Goal: Task Accomplishment & Management: Use online tool/utility

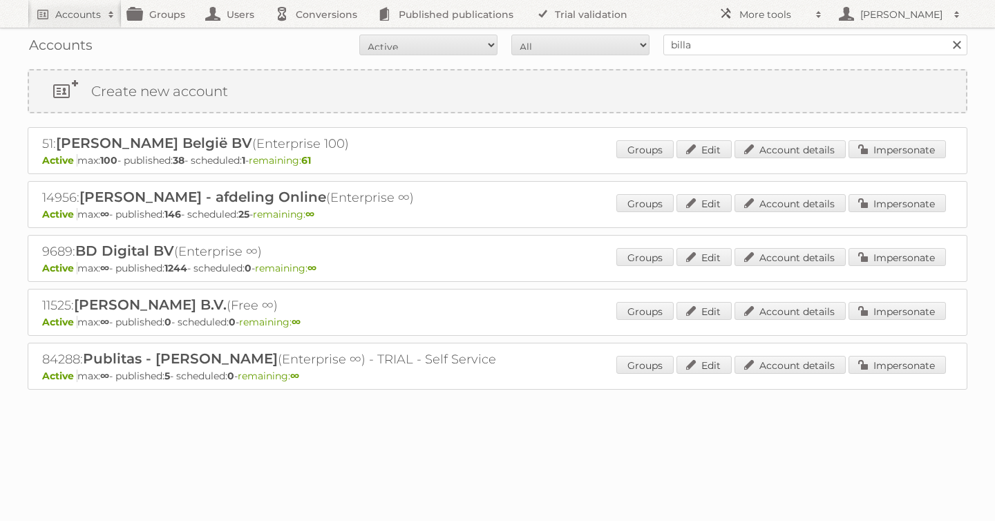
type input "billa"
click at [946, 35] on input "Search" at bounding box center [956, 45] width 21 height 21
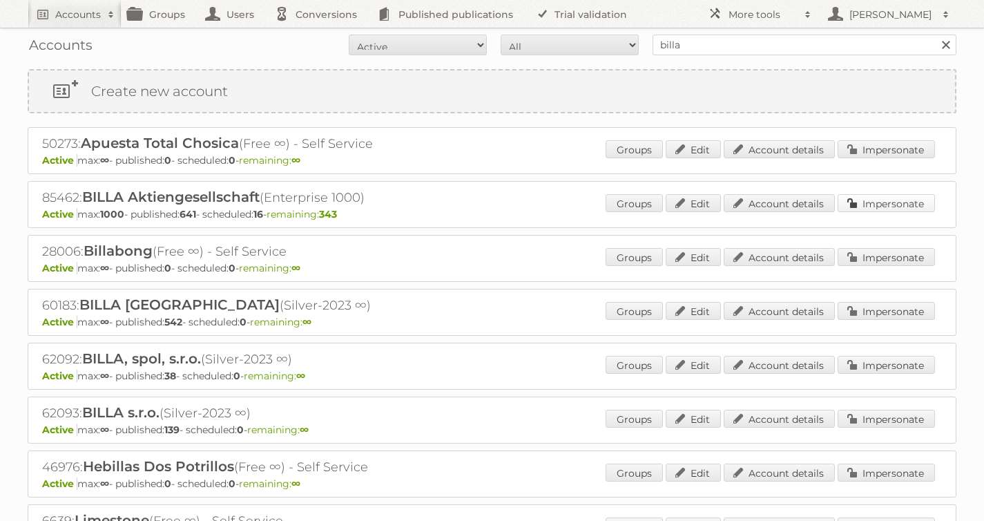
click at [870, 209] on link "Impersonate" at bounding box center [886, 203] width 97 height 18
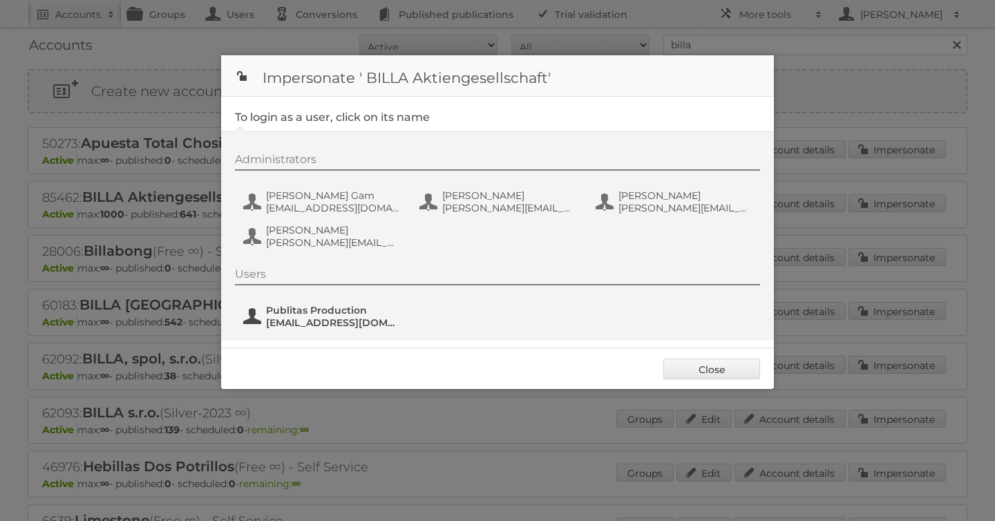
click at [322, 309] on span "Publitas Production" at bounding box center [333, 310] width 134 height 12
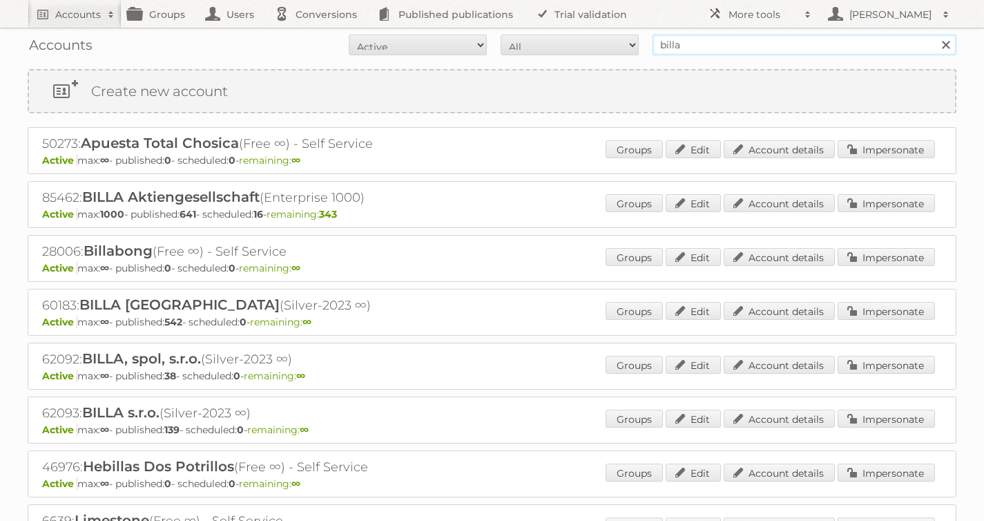
click at [676, 46] on input "billa" at bounding box center [805, 45] width 304 height 21
type input "[PERSON_NAME]"
click at [935, 35] on input "Search" at bounding box center [945, 45] width 21 height 21
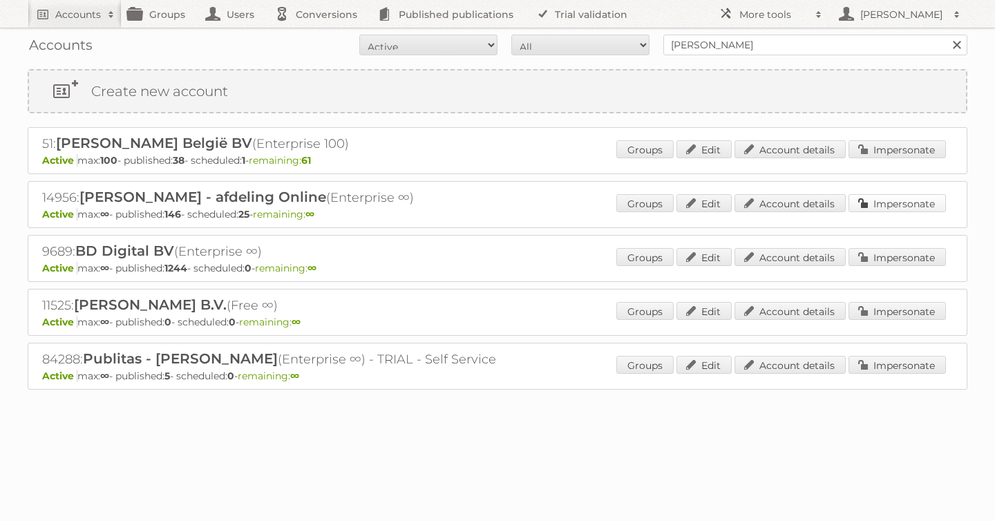
click at [902, 200] on link "Impersonate" at bounding box center [896, 203] width 97 height 18
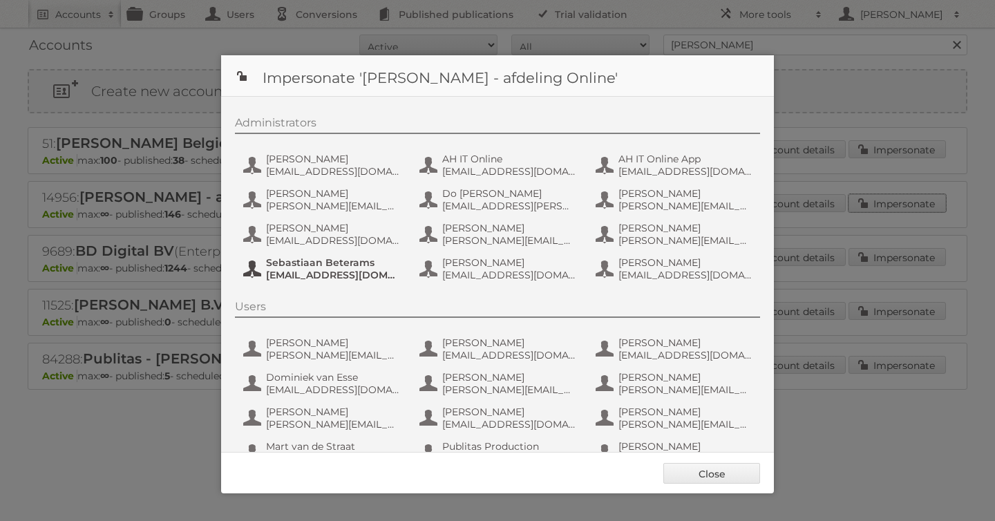
scroll to position [104, 0]
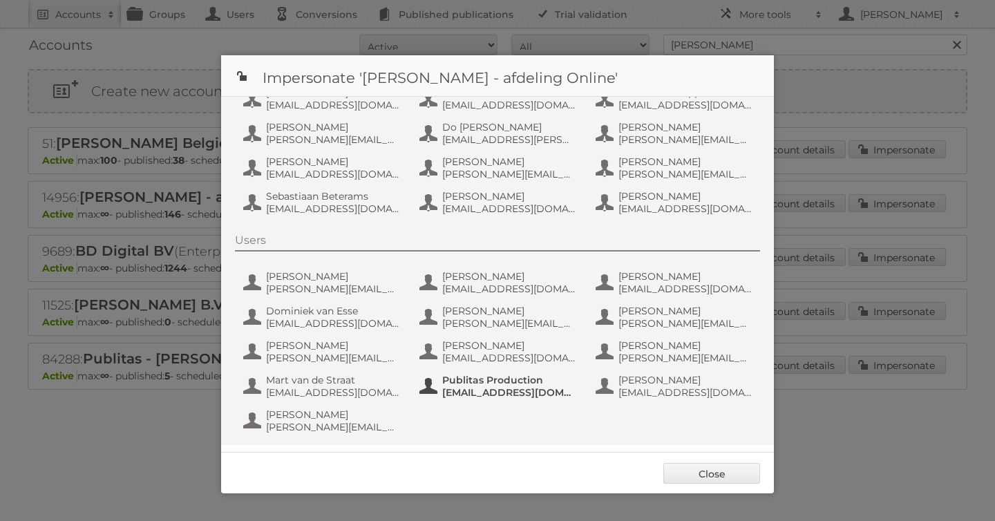
click at [488, 381] on span "Publitas Production" at bounding box center [509, 380] width 134 height 12
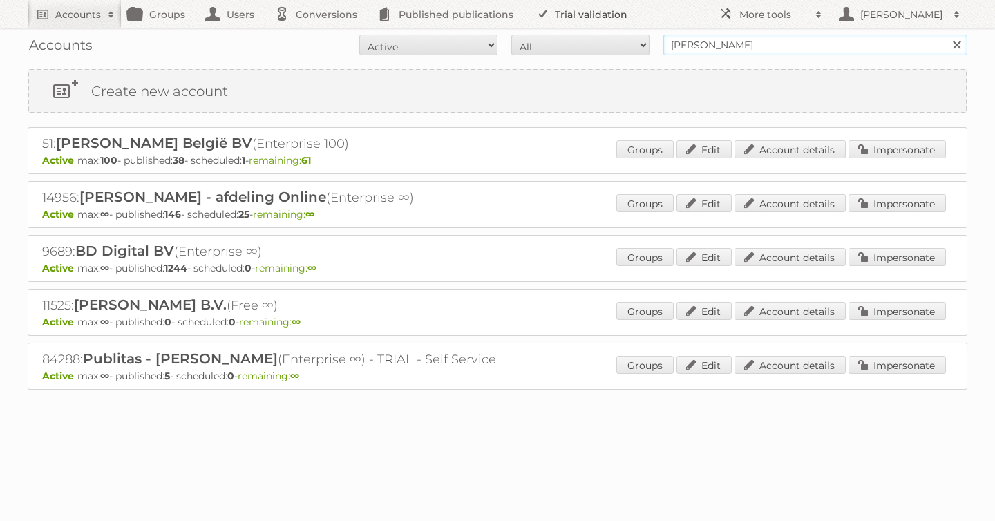
drag, startPoint x: 744, startPoint y: 41, endPoint x: 592, endPoint y: 24, distance: 153.0
click at [593, 25] on body "Accounts Search Advanced Search Create new account Groups Users Conversions Pub…" at bounding box center [497, 260] width 995 height 521
type input "as [PERSON_NAME]"
click at [946, 35] on input "Search" at bounding box center [956, 45] width 21 height 21
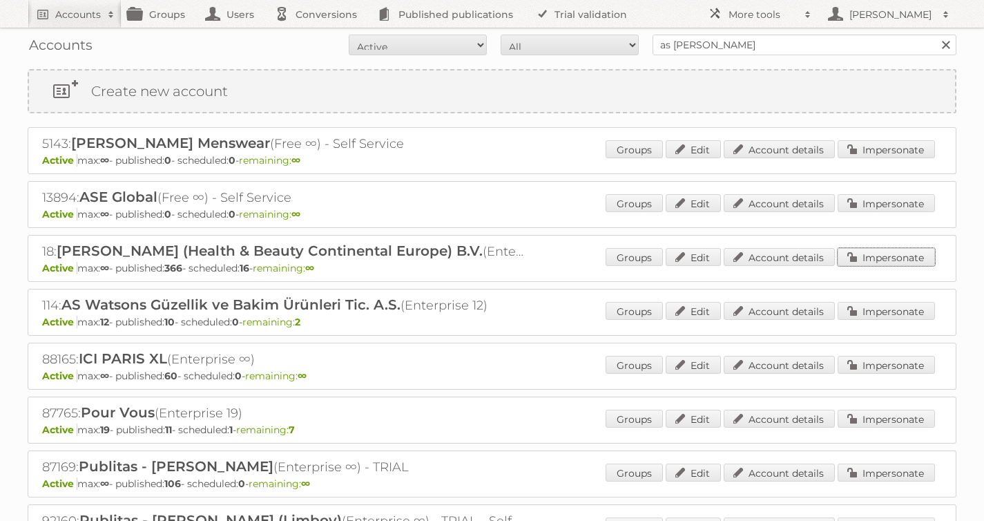
click at [872, 260] on link "Impersonate" at bounding box center [886, 257] width 97 height 18
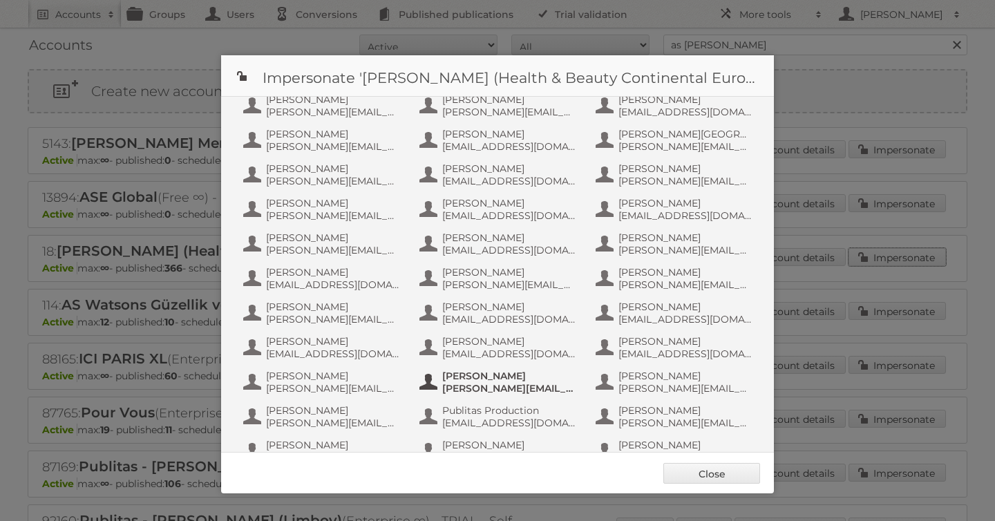
scroll to position [743, 0]
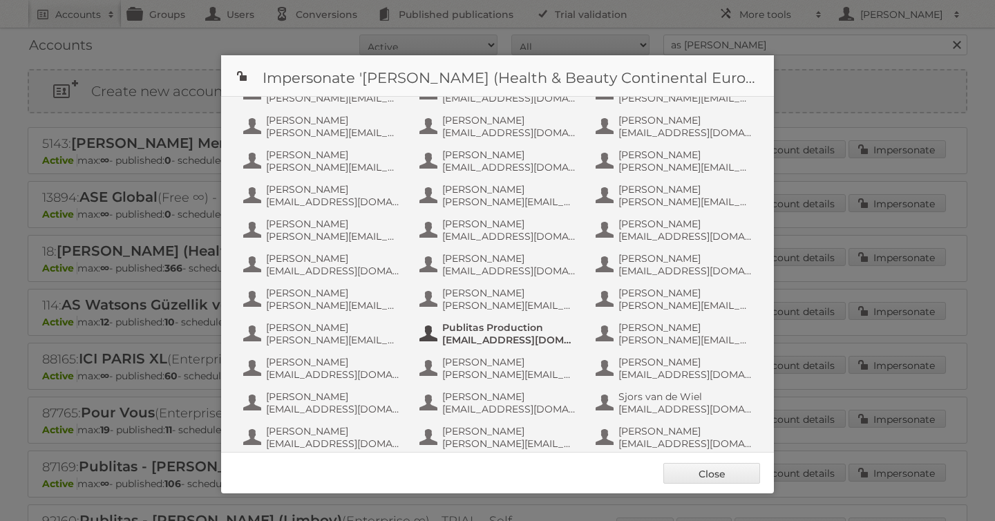
click at [468, 335] on span "info+aswatson-production@publitas.com" at bounding box center [509, 340] width 134 height 12
